Goal: Task Accomplishment & Management: Manage account settings

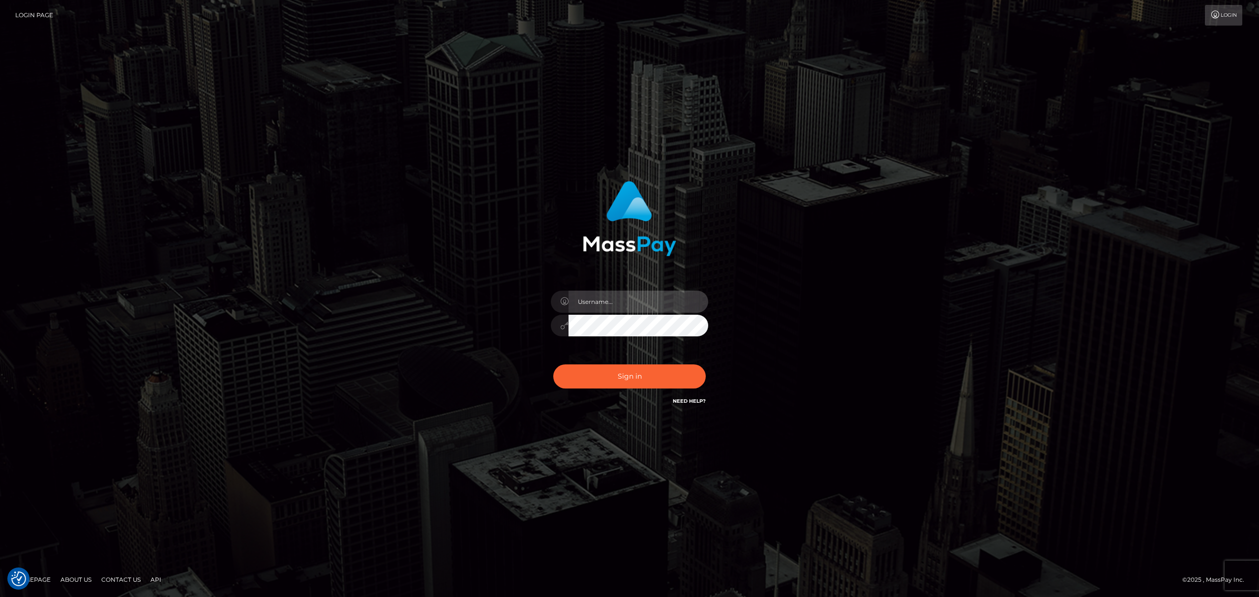
drag, startPoint x: 613, startPoint y: 294, endPoint x: 615, endPoint y: 303, distance: 9.5
click at [613, 294] on input "text" at bounding box center [638, 302] width 140 height 22
type input "[PERSON_NAME]"
click at [626, 374] on button "Sign in" at bounding box center [629, 376] width 152 height 24
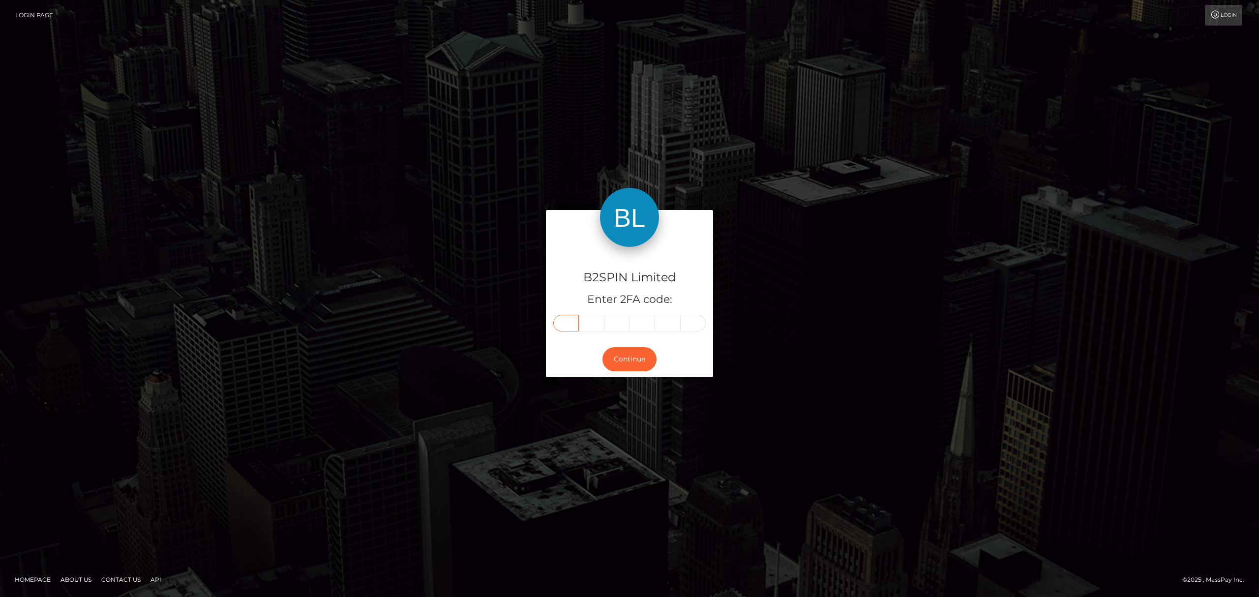
click at [573, 325] on input "text" at bounding box center [566, 323] width 26 height 17
paste input "7"
type input "7"
type input "0"
type input "5"
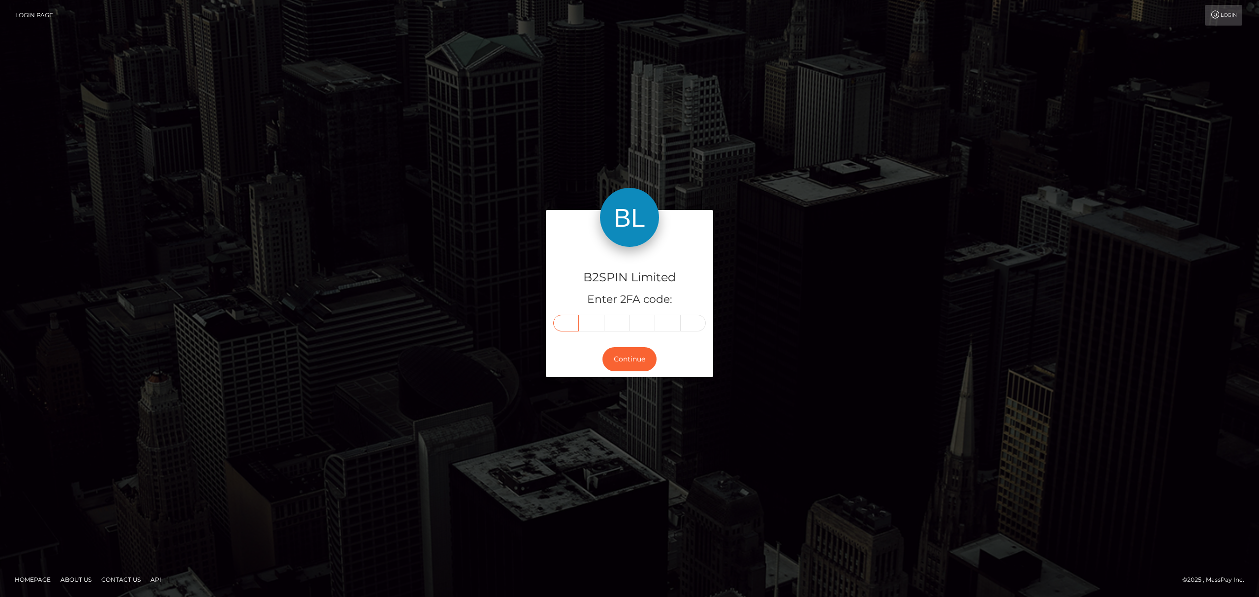
type input "5"
type input "2"
type input "1"
click at [636, 355] on button "Continue" at bounding box center [629, 359] width 54 height 24
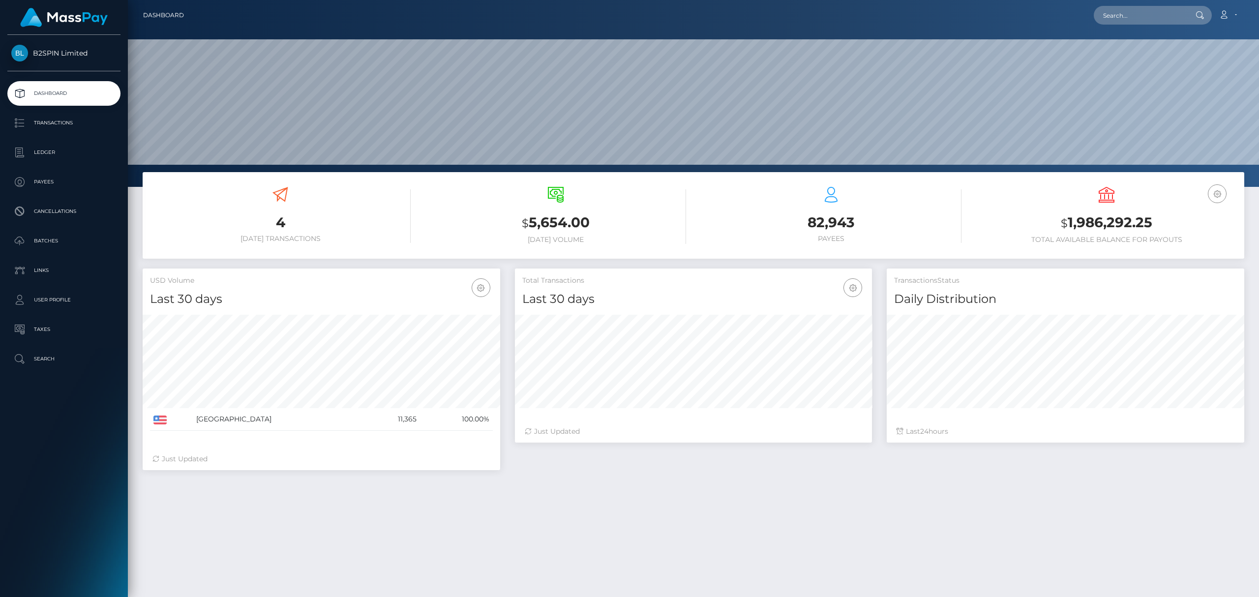
scroll to position [174, 357]
drag, startPoint x: 1160, startPoint y: 219, endPoint x: 1068, endPoint y: 218, distance: 91.9
click at [1068, 218] on h3 "$ 1,986,292.25" at bounding box center [1106, 223] width 261 height 20
copy h3 "1,986,292.25"
